Goal: Use online tool/utility: Utilize a website feature to perform a specific function

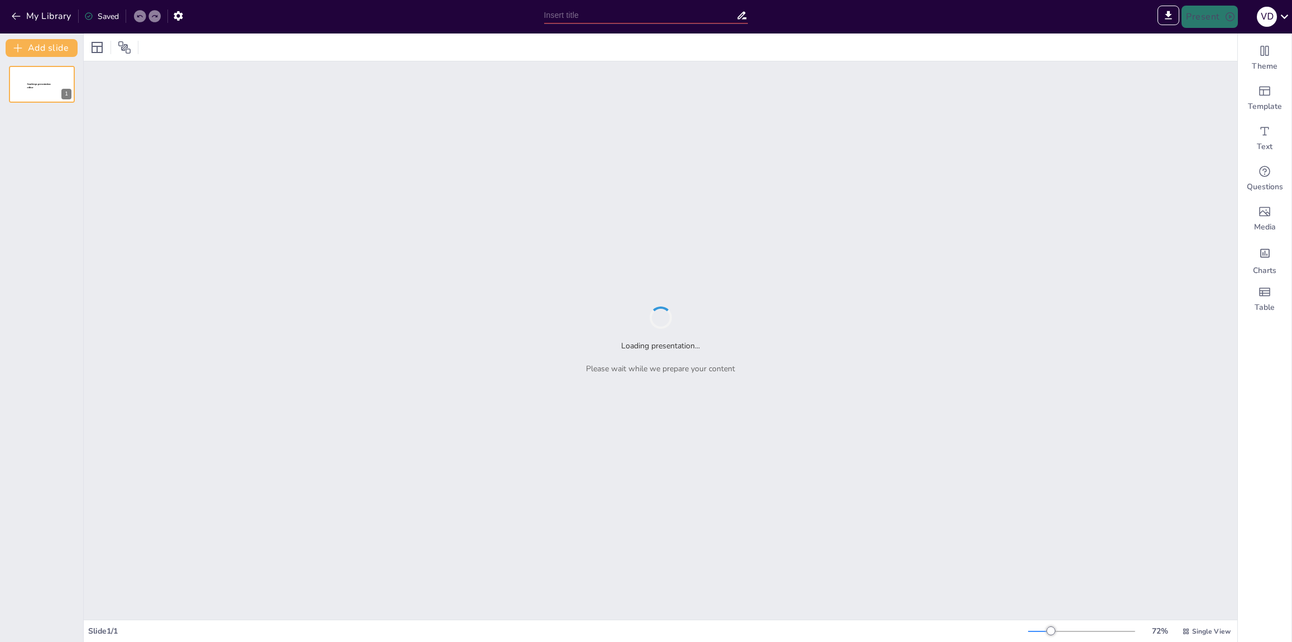
type input "Recursividad: Un Enfoque Esencial en Algoritmos"
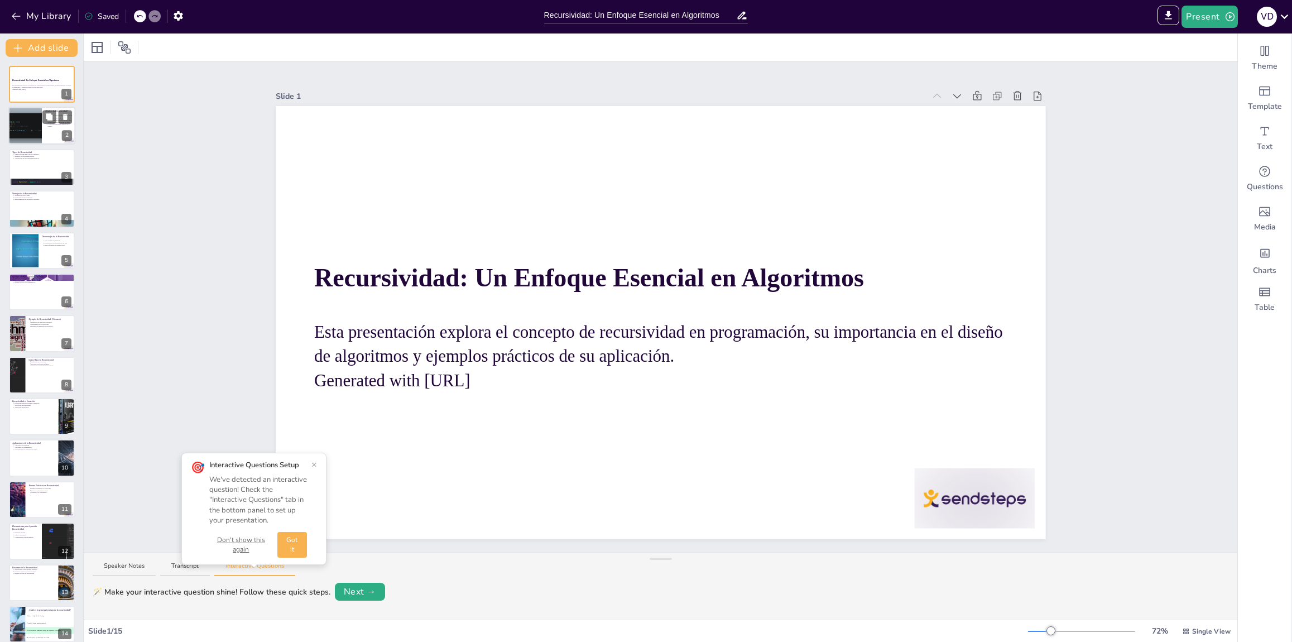
click at [50, 128] on div at bounding box center [41, 126] width 67 height 38
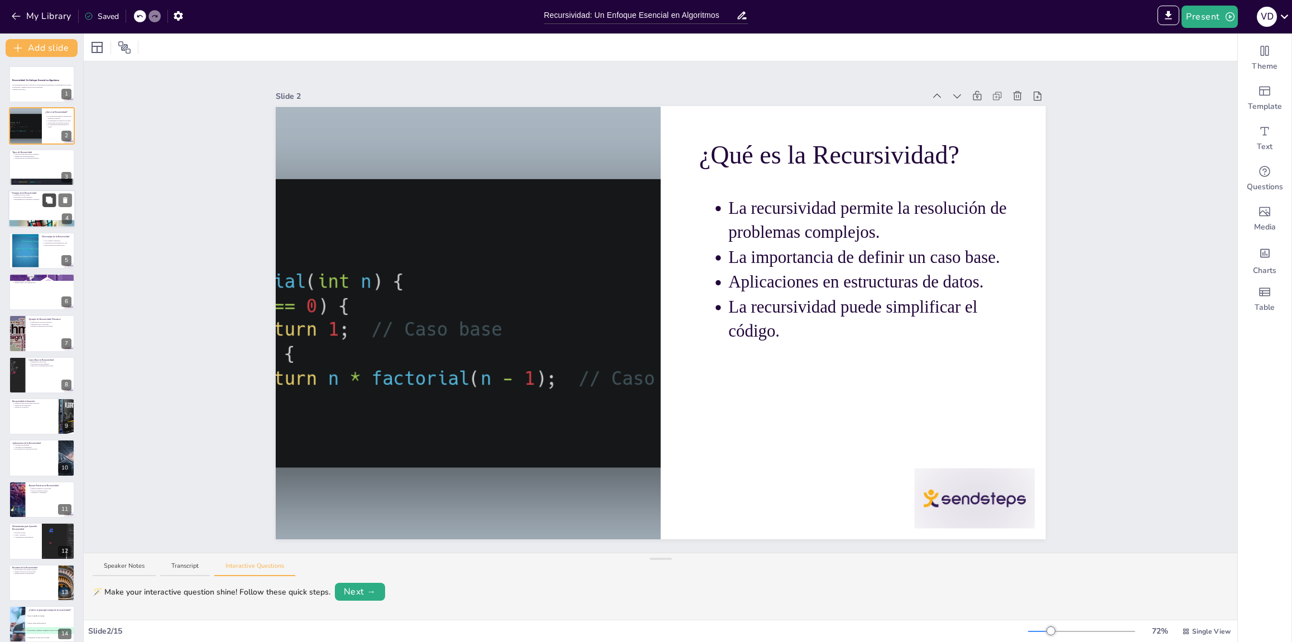
click at [47, 202] on icon at bounding box center [49, 199] width 7 height 7
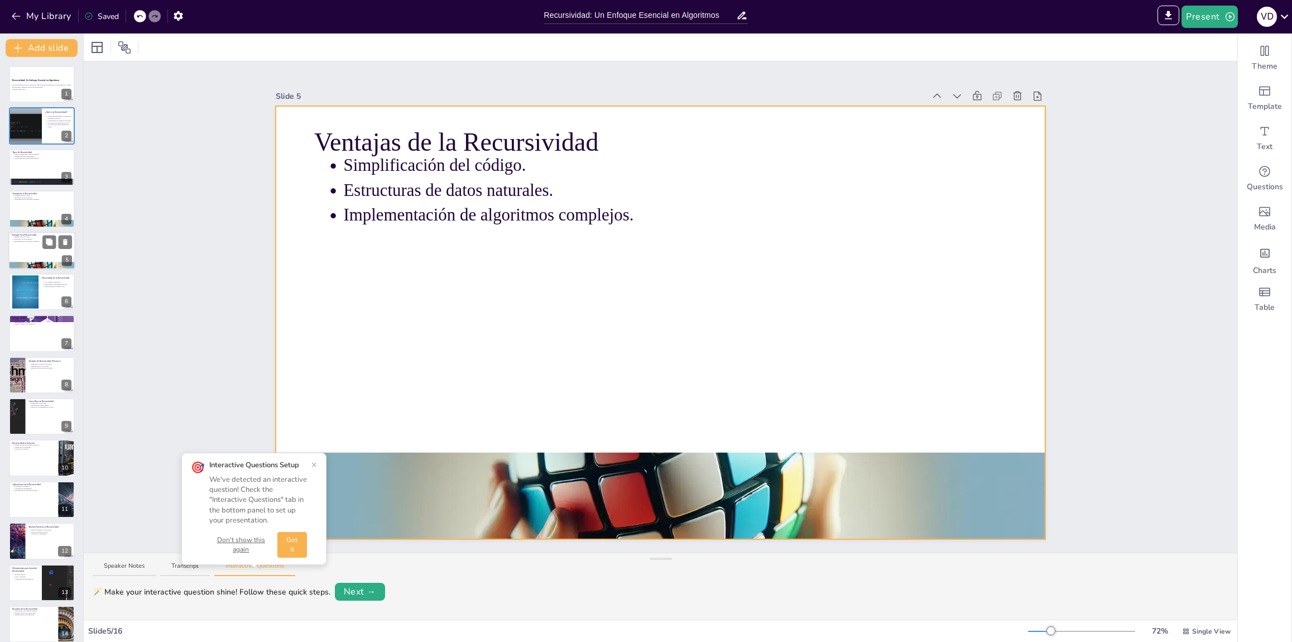
click at [50, 253] on div at bounding box center [41, 251] width 67 height 38
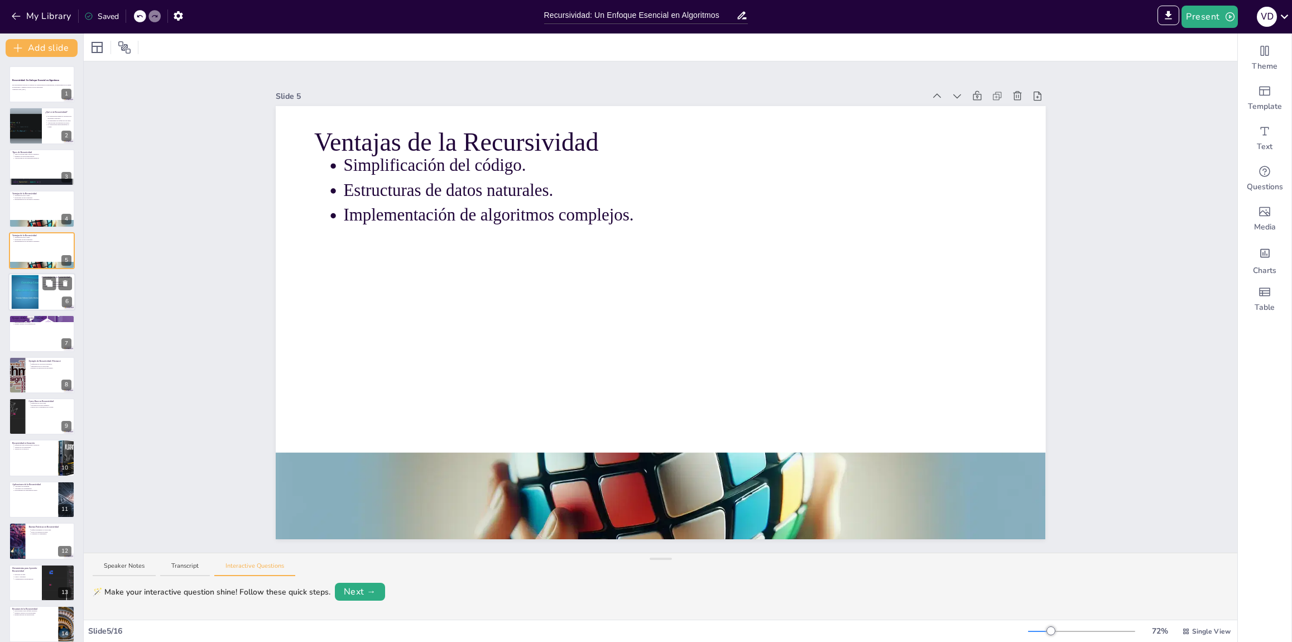
click at [49, 296] on div at bounding box center [41, 292] width 67 height 38
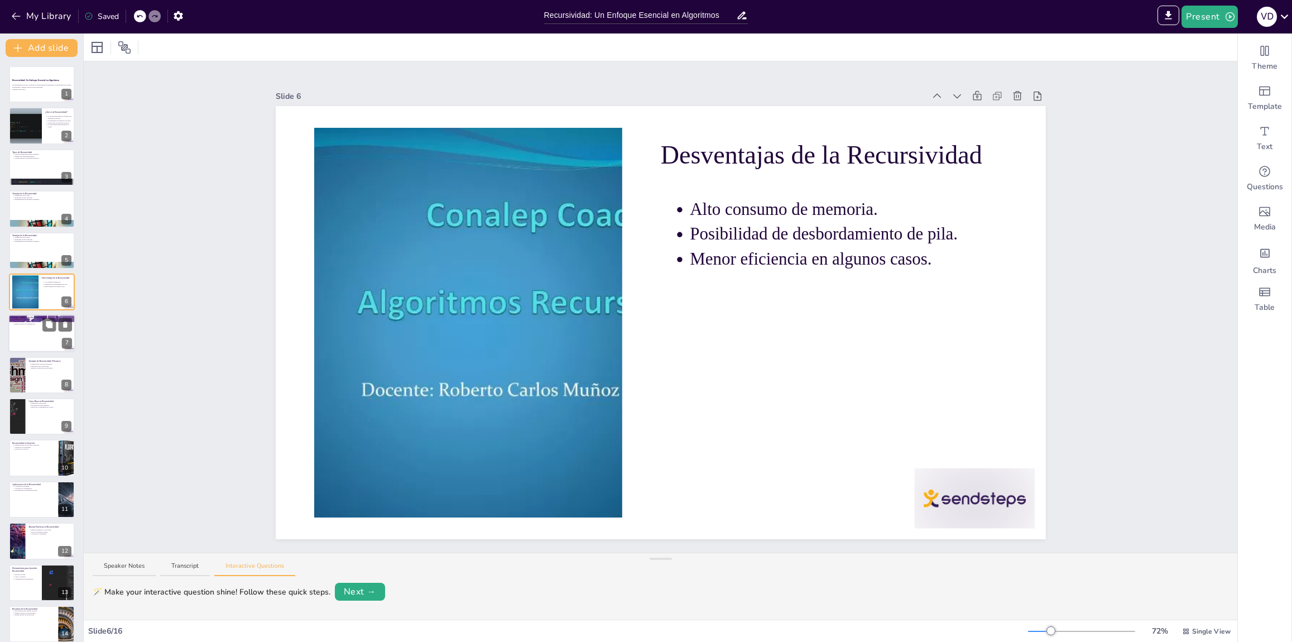
click at [47, 337] on div at bounding box center [41, 334] width 67 height 38
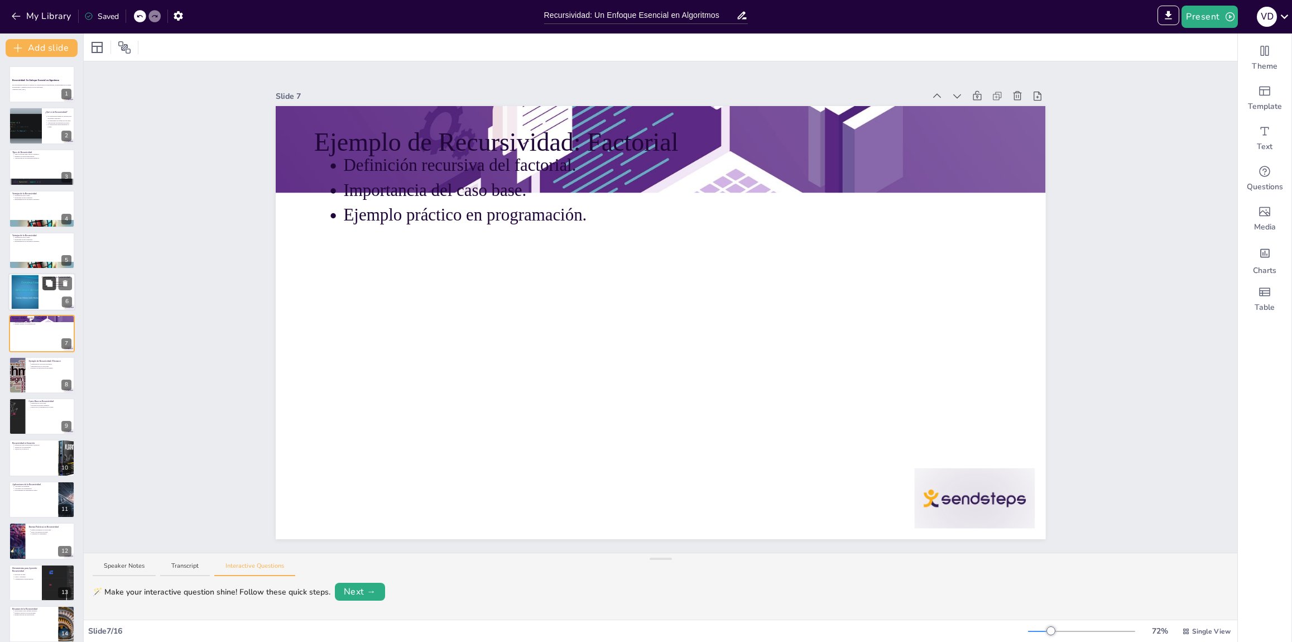
click at [47, 284] on icon at bounding box center [49, 283] width 7 height 7
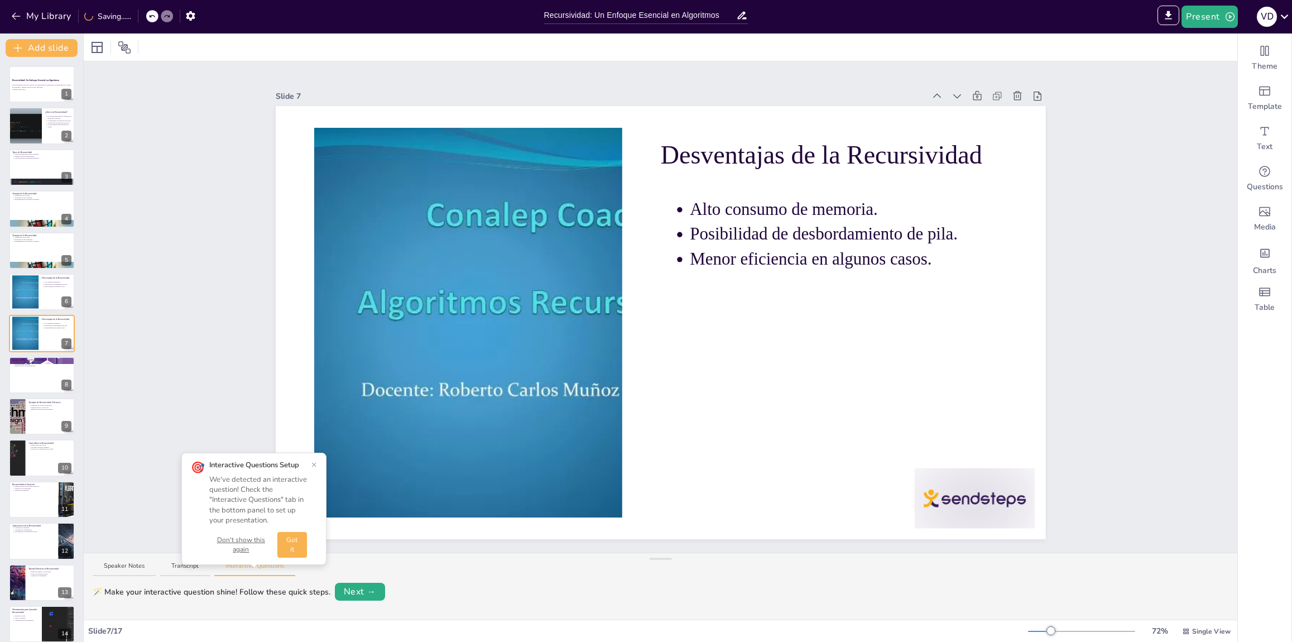
click at [315, 464] on button "×" at bounding box center [314, 464] width 6 height 9
click at [65, 324] on icon at bounding box center [65, 325] width 4 height 6
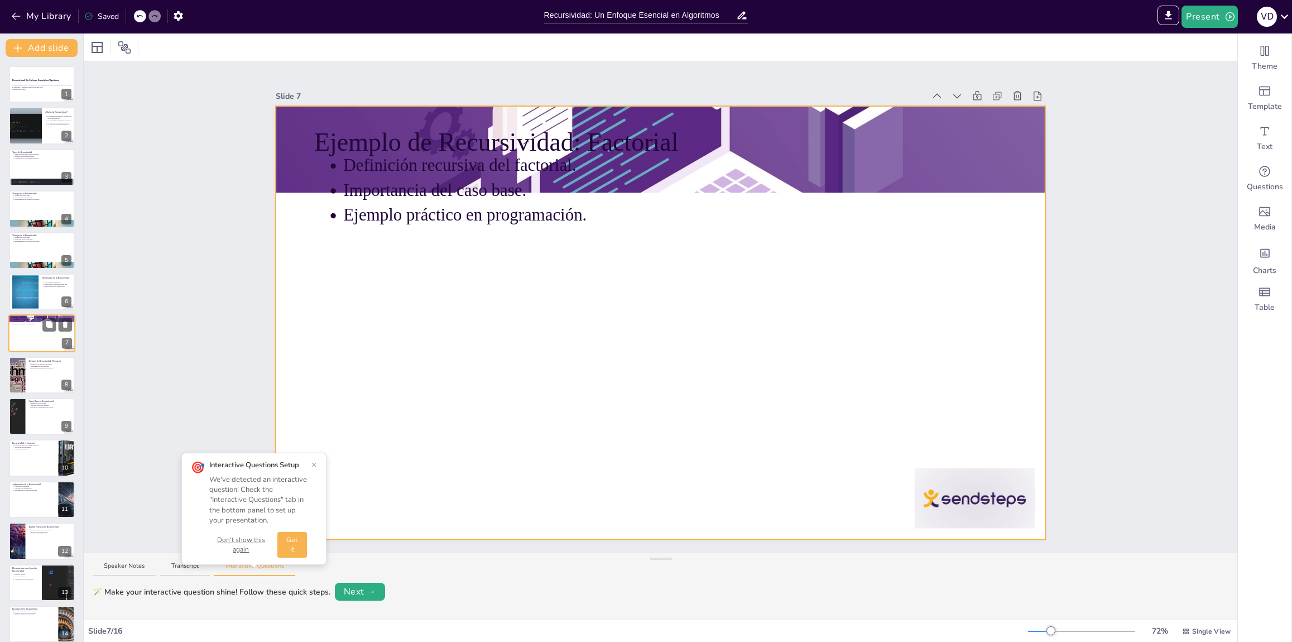
click at [45, 342] on div at bounding box center [41, 334] width 67 height 38
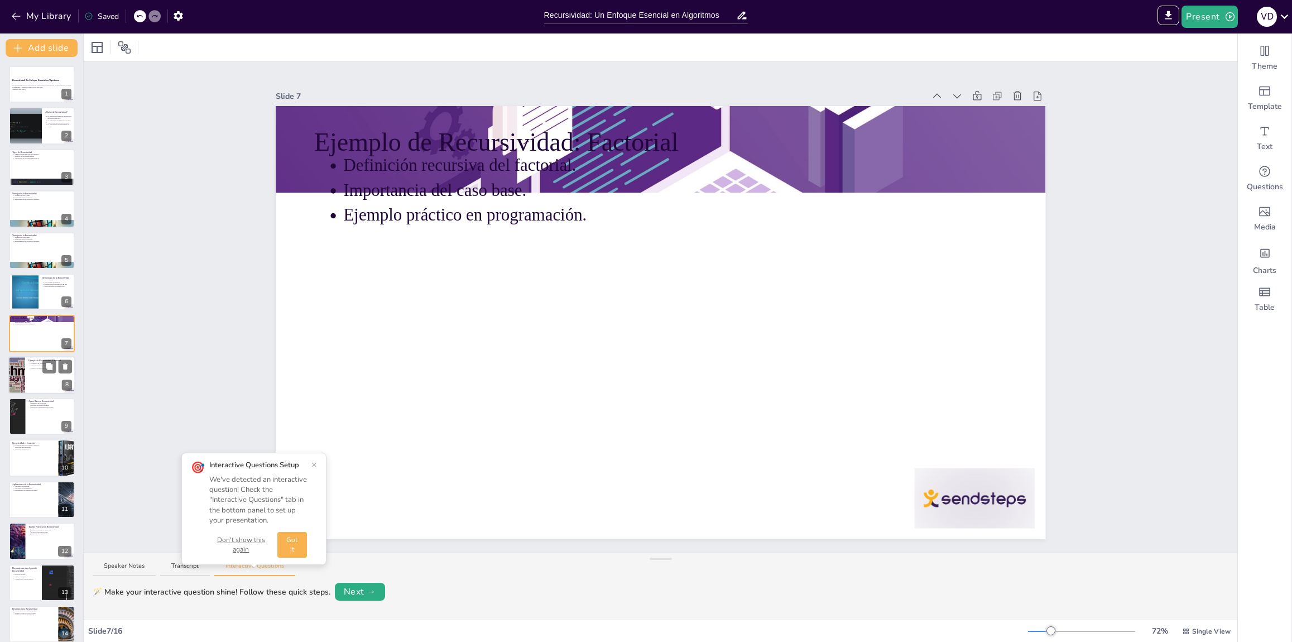
click at [42, 383] on div at bounding box center [41, 375] width 67 height 38
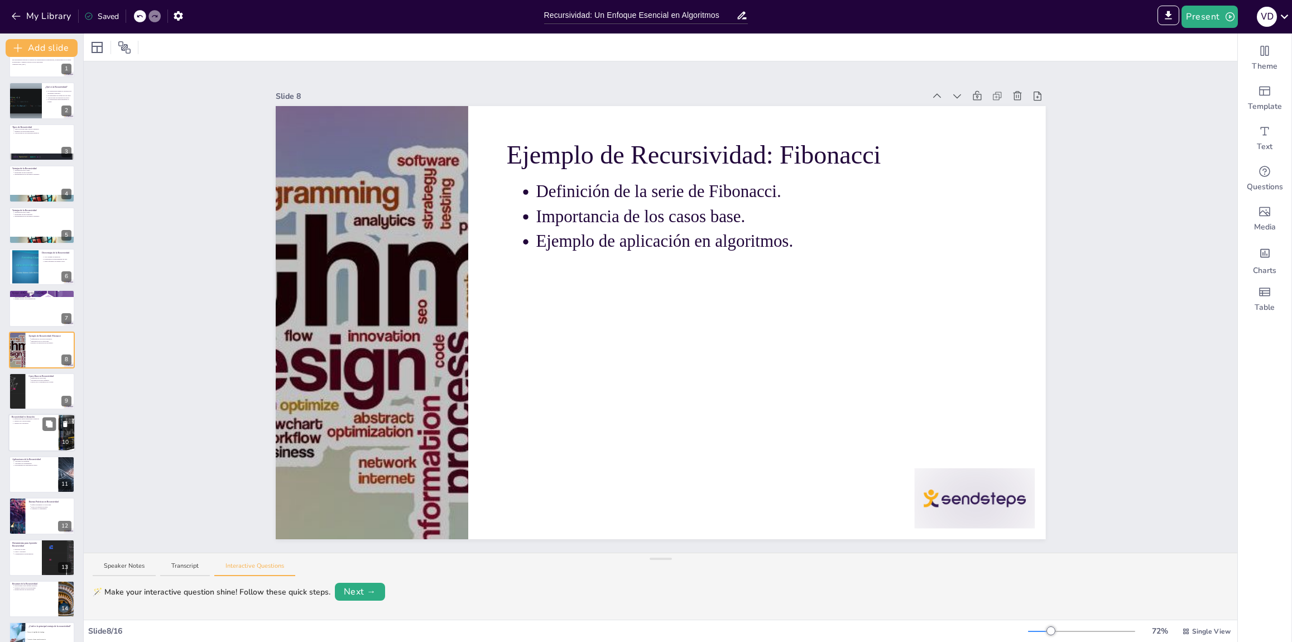
click at [39, 430] on div at bounding box center [41, 433] width 67 height 38
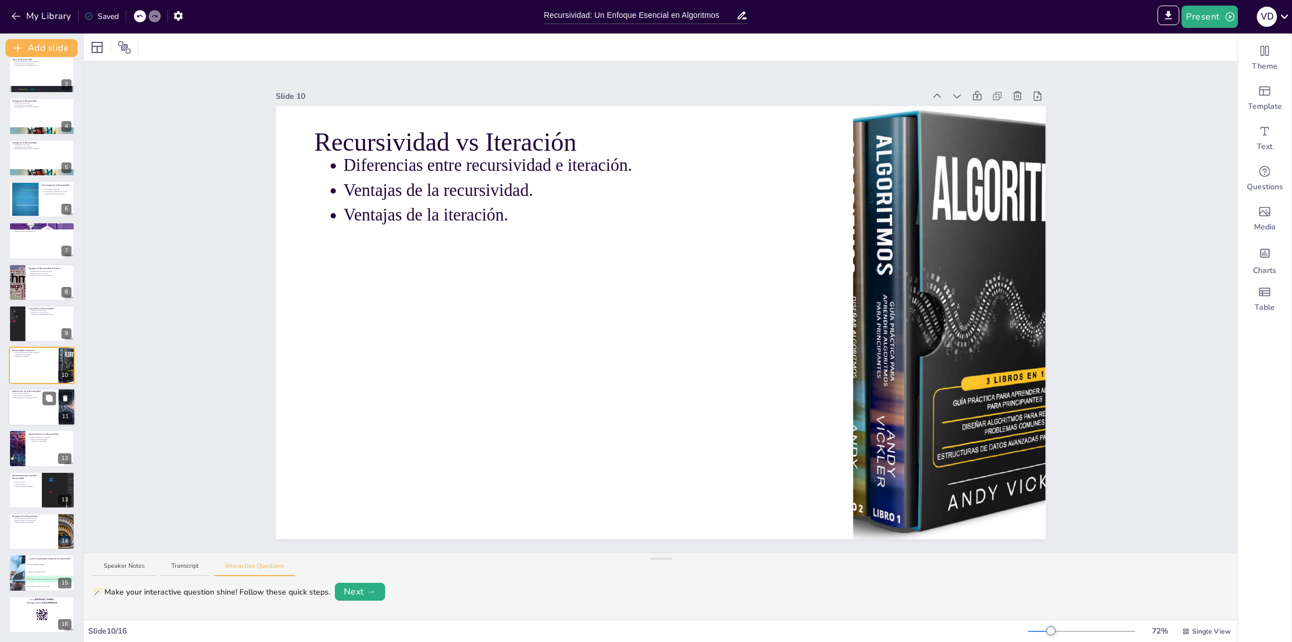
click at [41, 411] on div at bounding box center [41, 407] width 67 height 38
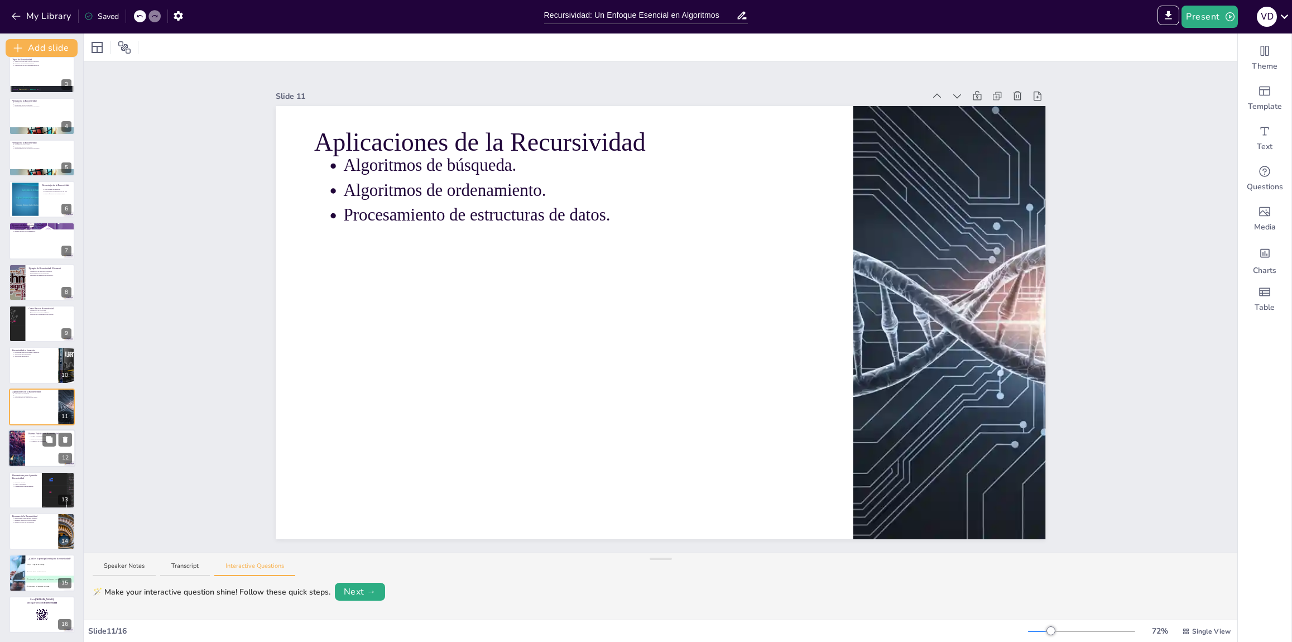
click at [38, 451] on div at bounding box center [41, 448] width 67 height 38
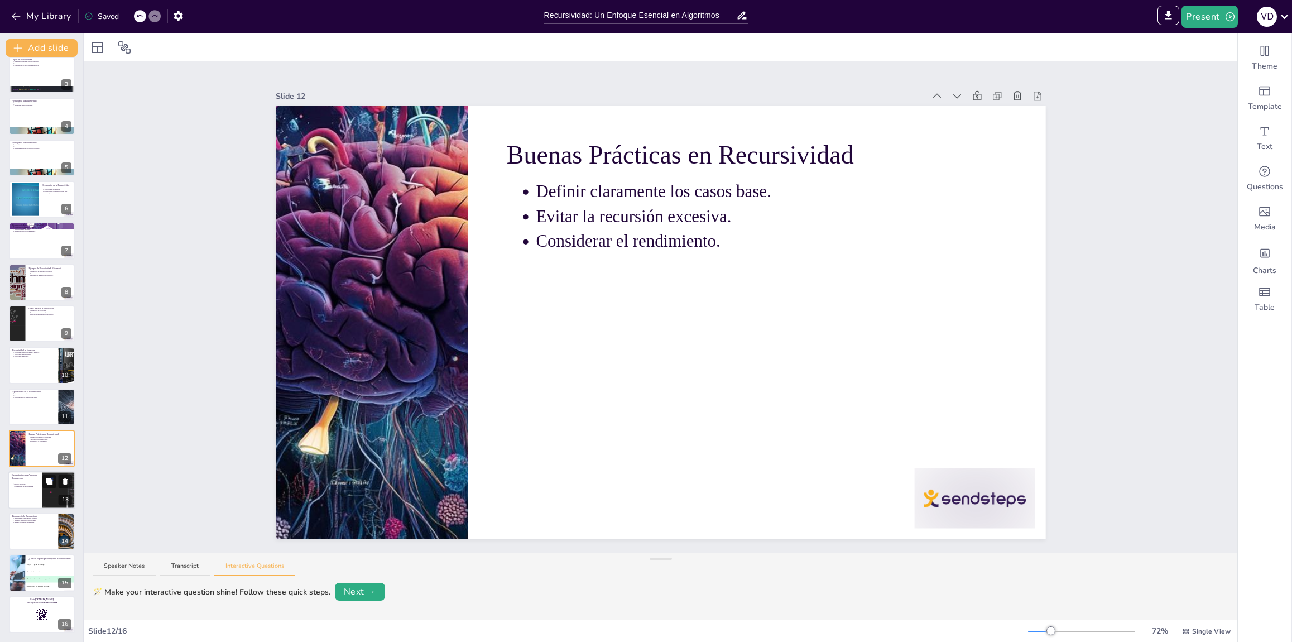
click at [37, 481] on p "Recursos en línea." at bounding box center [26, 482] width 25 height 2
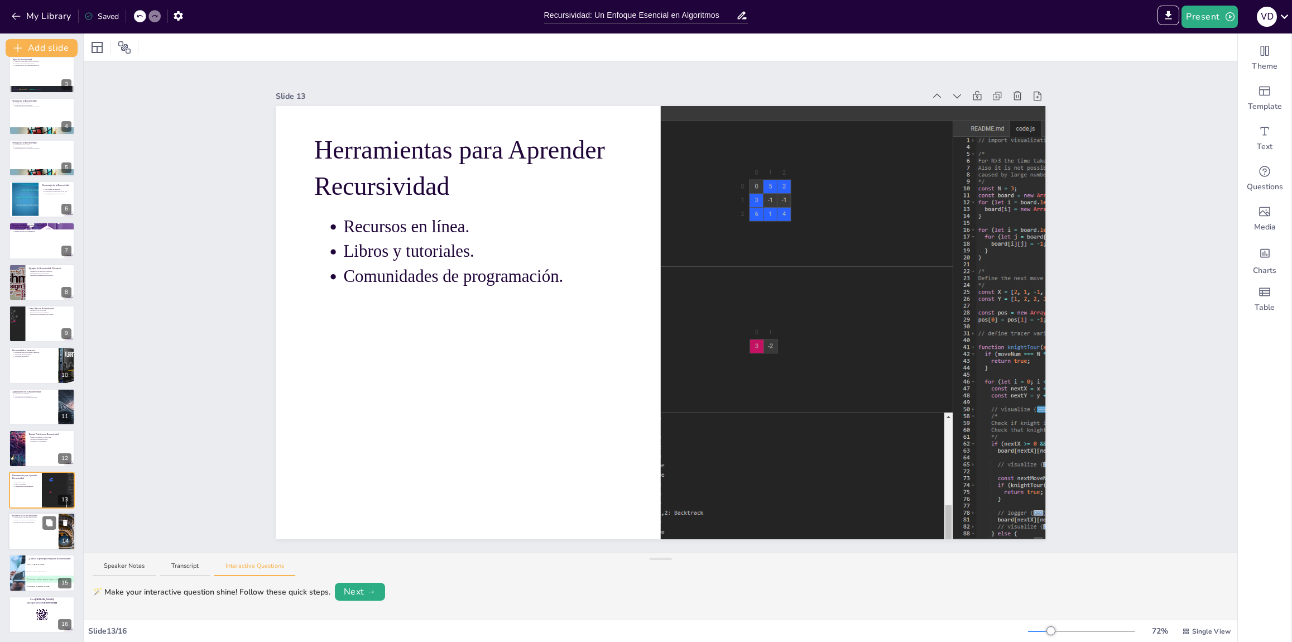
click at [30, 527] on div at bounding box center [41, 531] width 67 height 38
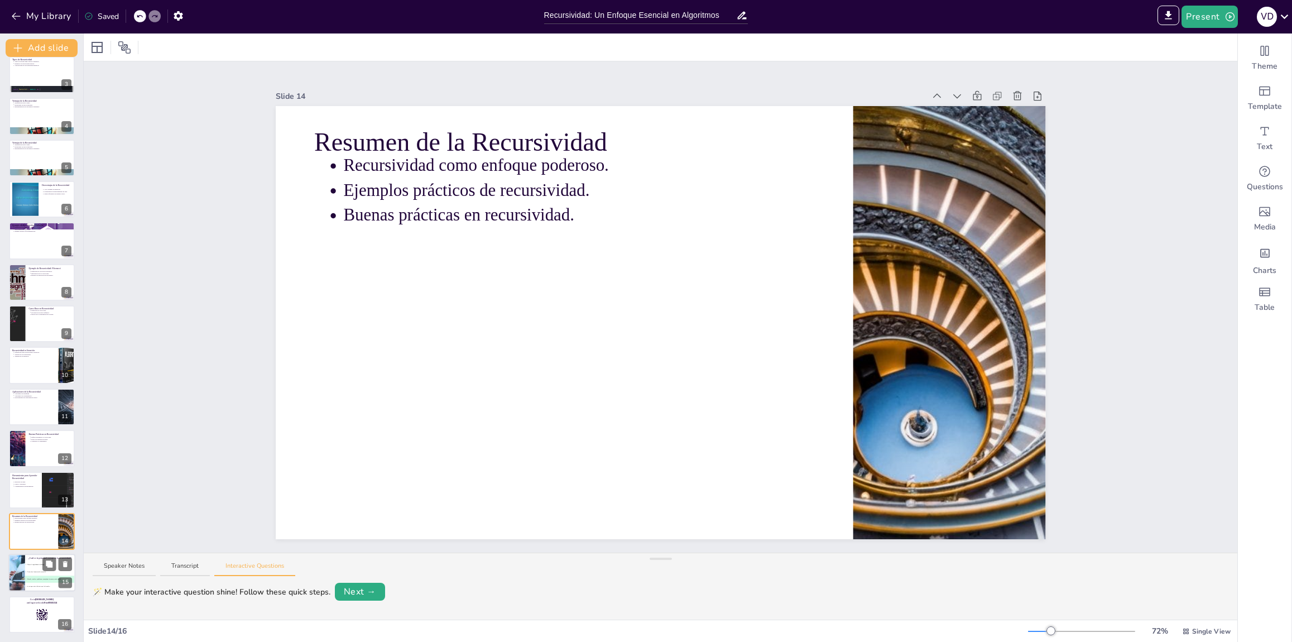
click at [40, 564] on span "A Mejora la legibilidad del código." at bounding box center [50, 565] width 49 height 2
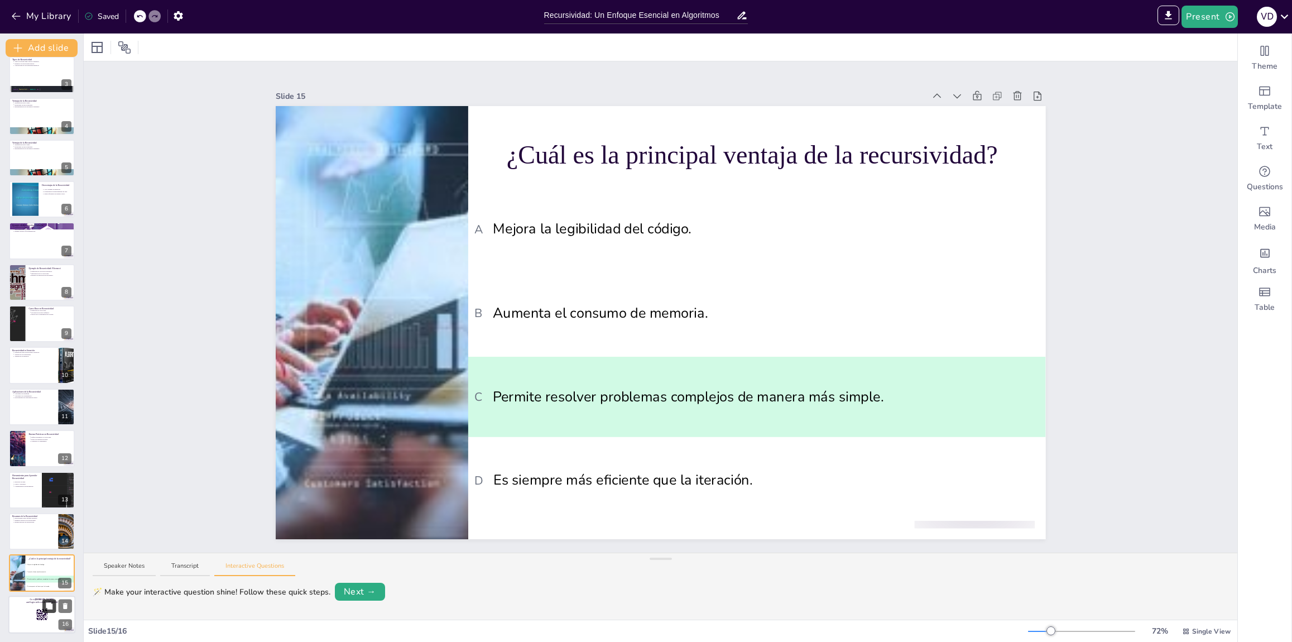
click at [44, 611] on button at bounding box center [48, 605] width 13 height 13
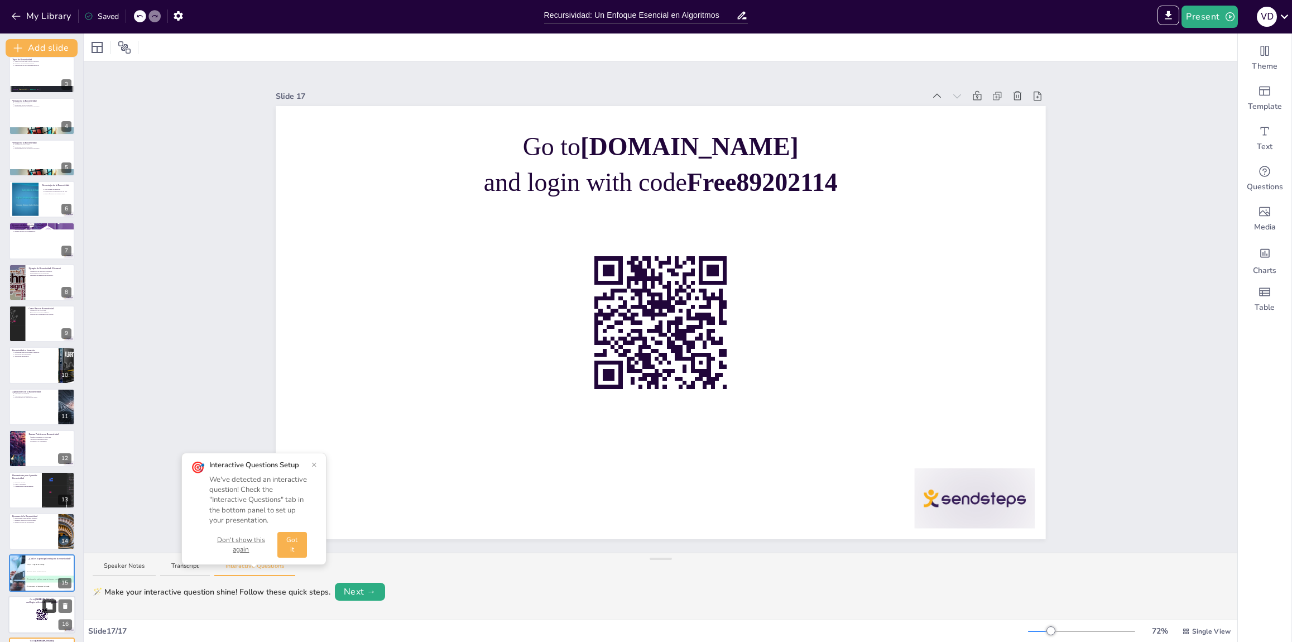
scroll to position [134, 0]
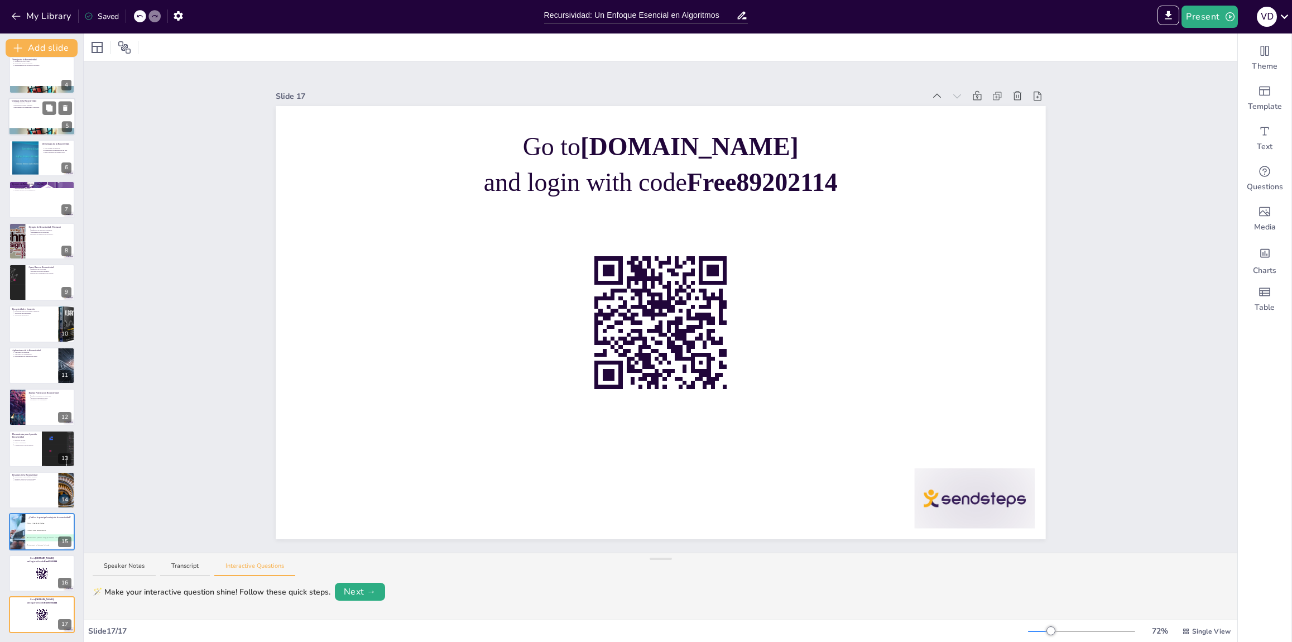
click at [32, 113] on div at bounding box center [41, 117] width 67 height 38
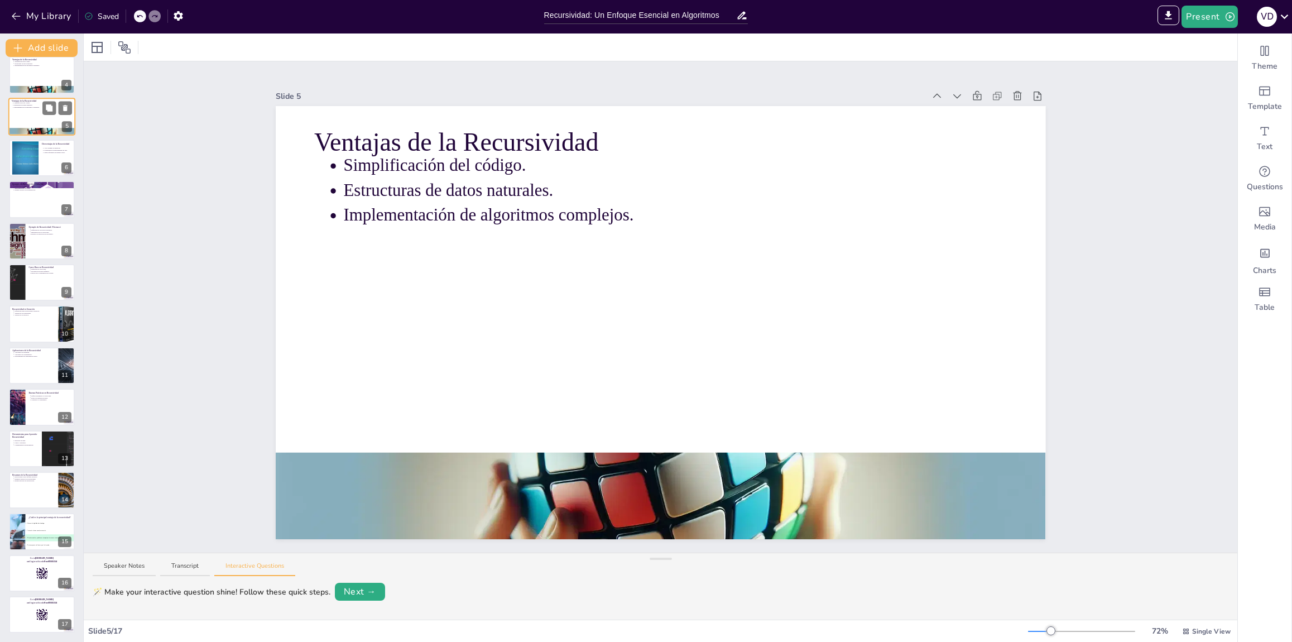
scroll to position [0, 0]
